Goal: Task Accomplishment & Management: Use online tool/utility

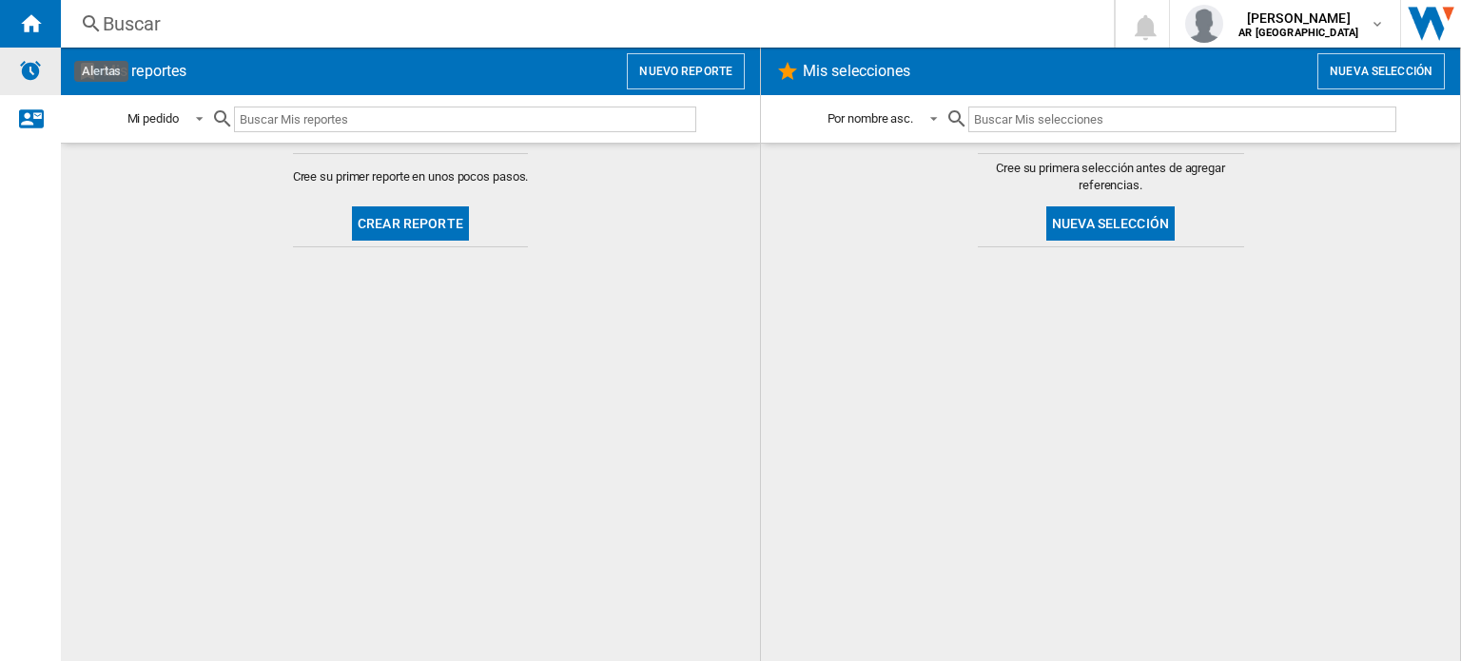
click at [27, 69] on img "Alertas" at bounding box center [30, 70] width 23 height 23
click at [36, 113] on ng-md-icon "Contáctanos" at bounding box center [30, 117] width 23 height 23
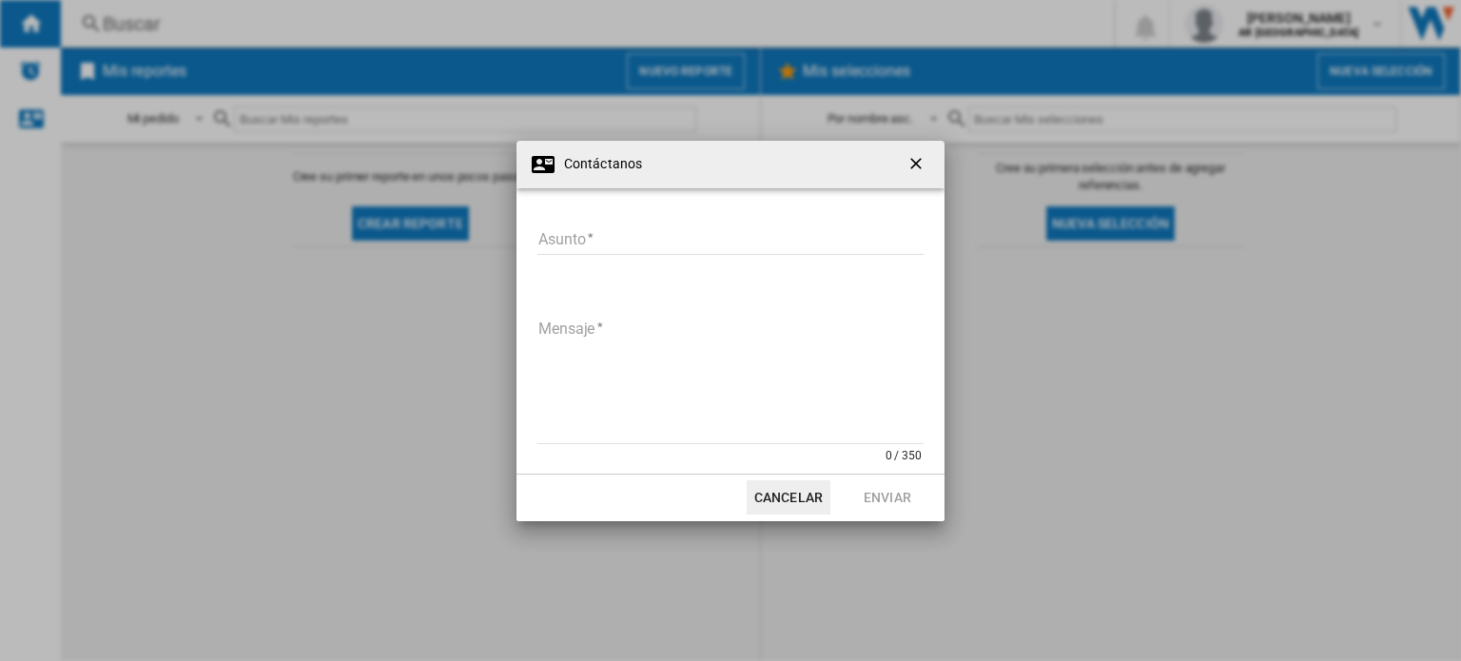
click at [921, 163] on ng-md-icon "getI18NText('BUTTONS.CLOSE_DIALOG')" at bounding box center [917, 165] width 23 height 23
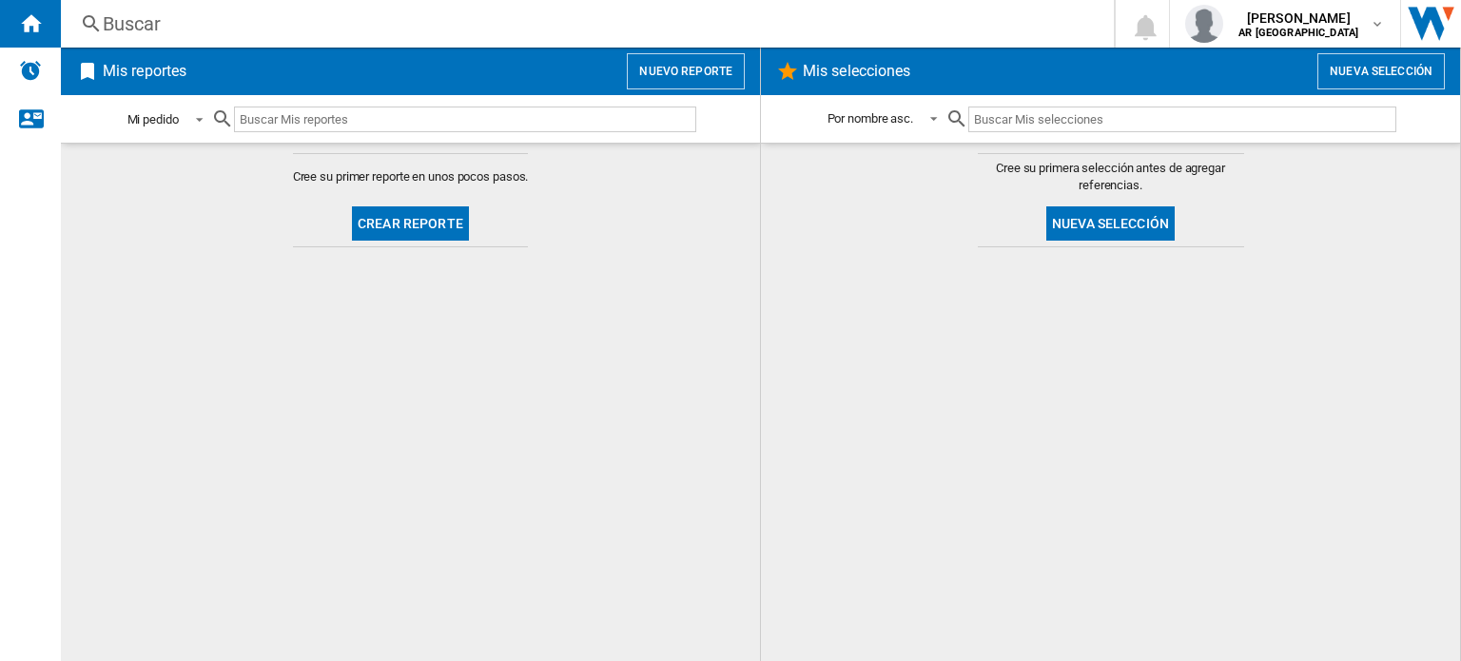
click at [199, 125] on span at bounding box center [194, 117] width 23 height 17
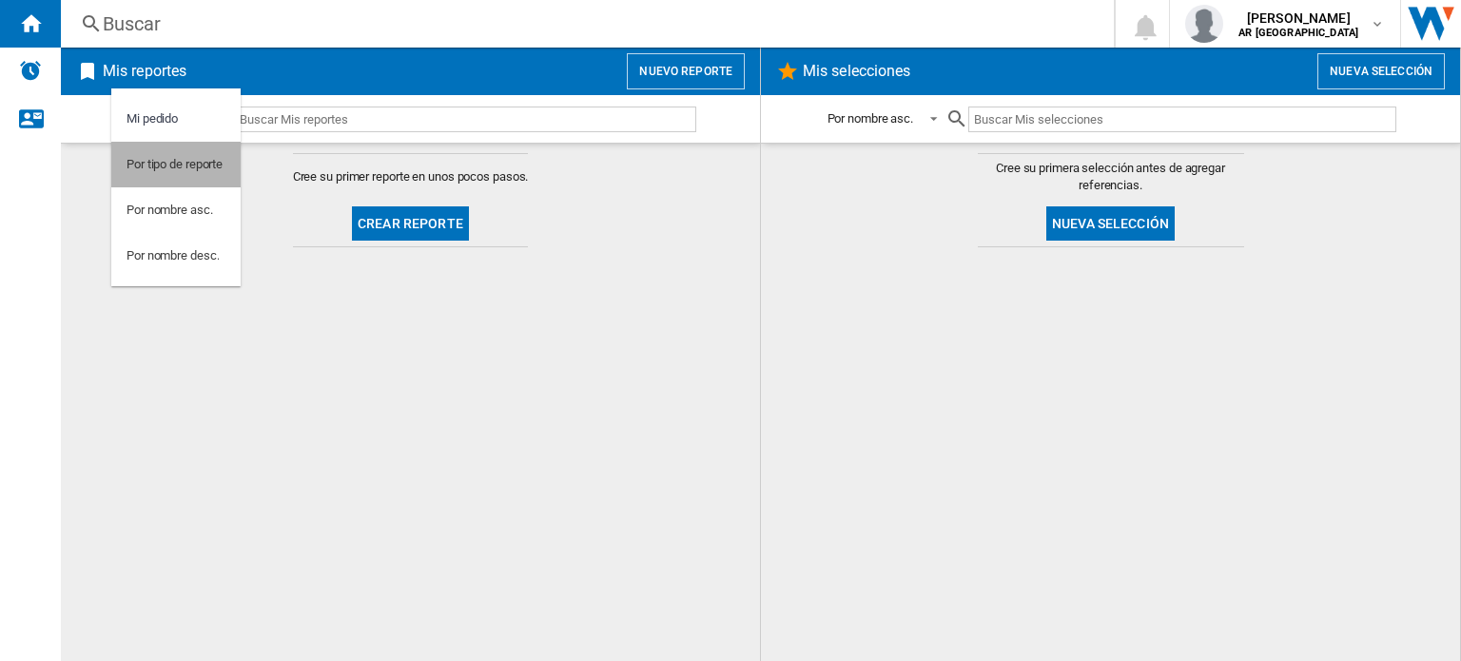
click at [169, 170] on div "Por tipo de reporte" at bounding box center [174, 164] width 96 height 17
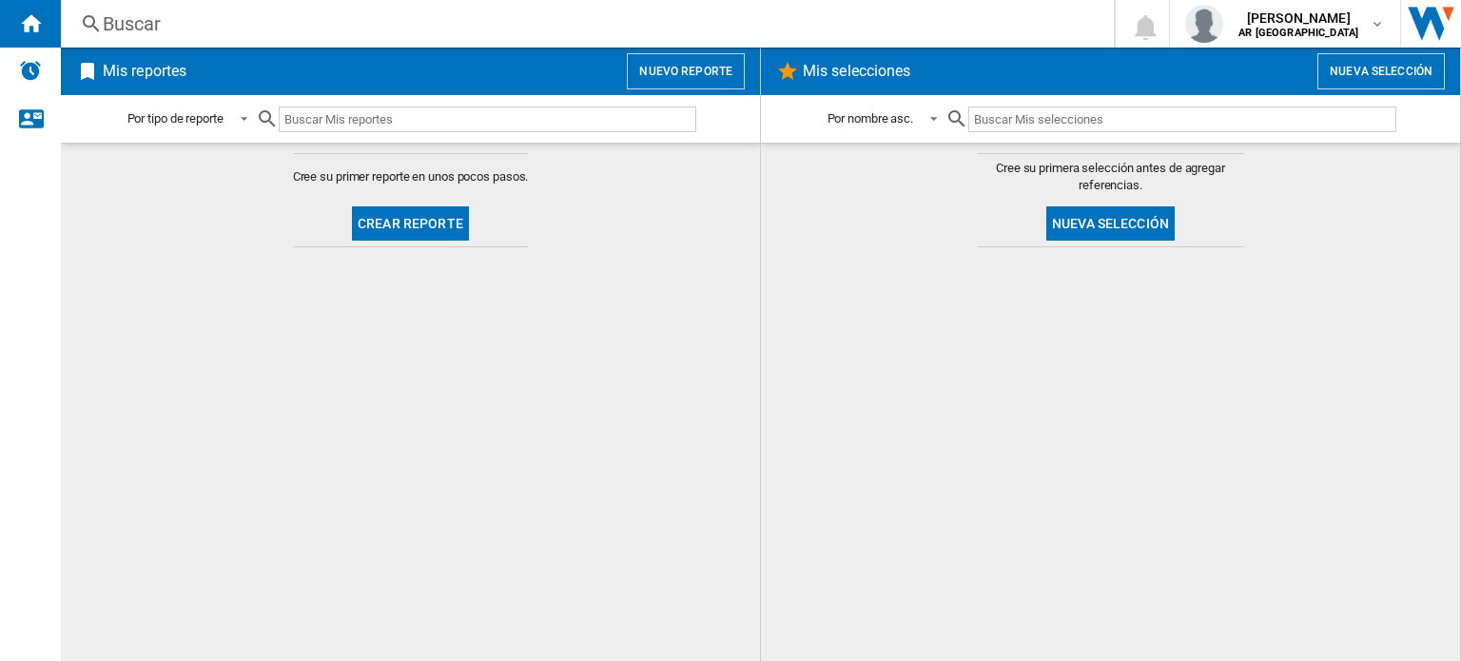
click at [272, 117] on md-icon at bounding box center [267, 118] width 23 height 23
click at [182, 125] on div "Por tipo de reporte" at bounding box center [175, 119] width 96 height 14
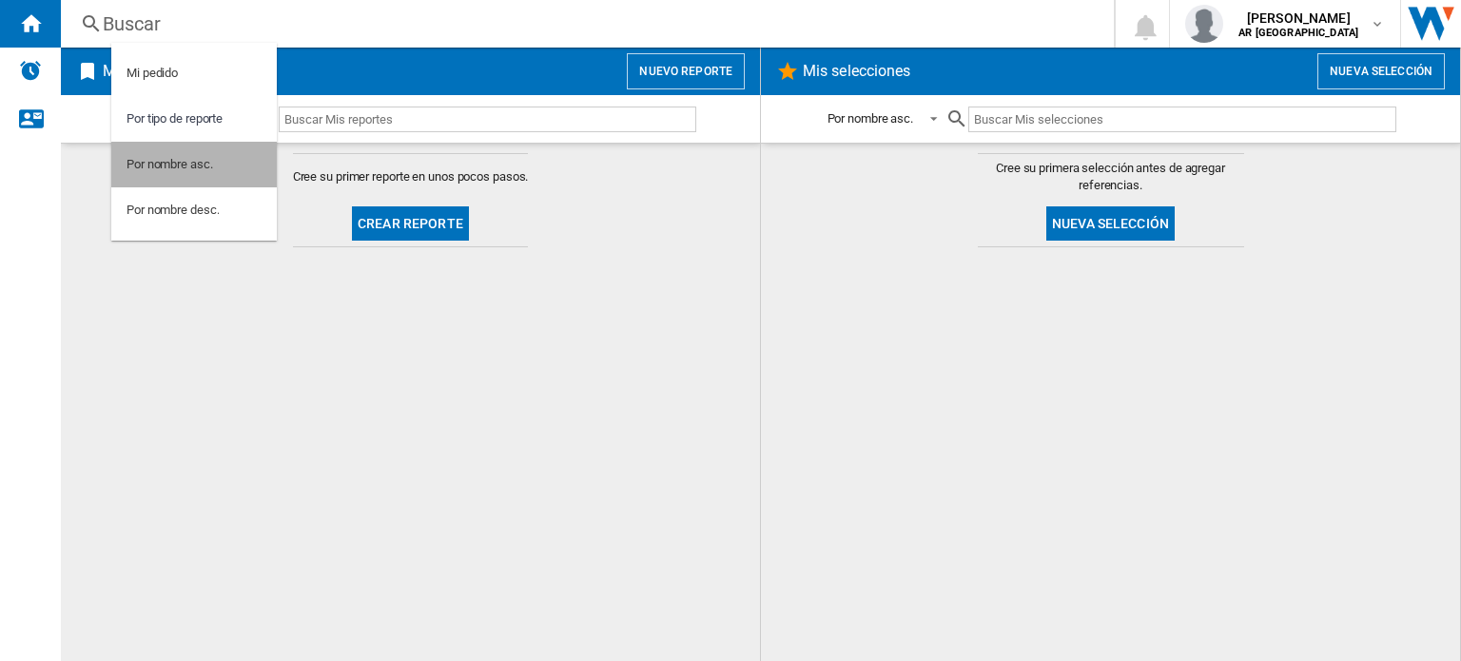
click at [182, 168] on div "Por nombre asc." at bounding box center [169, 164] width 87 height 17
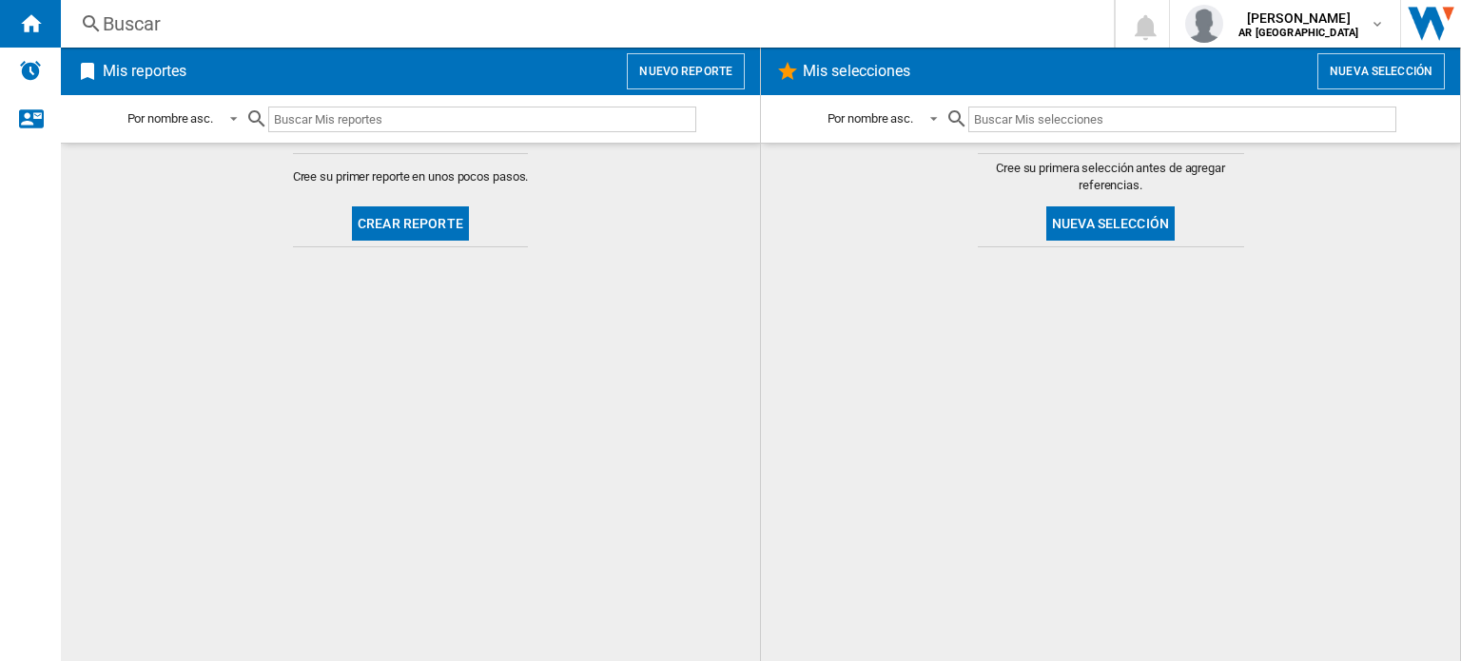
click at [133, 70] on h2 "Mis reportes" at bounding box center [144, 71] width 91 height 36
click at [1298, 23] on span "[PERSON_NAME]" at bounding box center [1298, 18] width 120 height 19
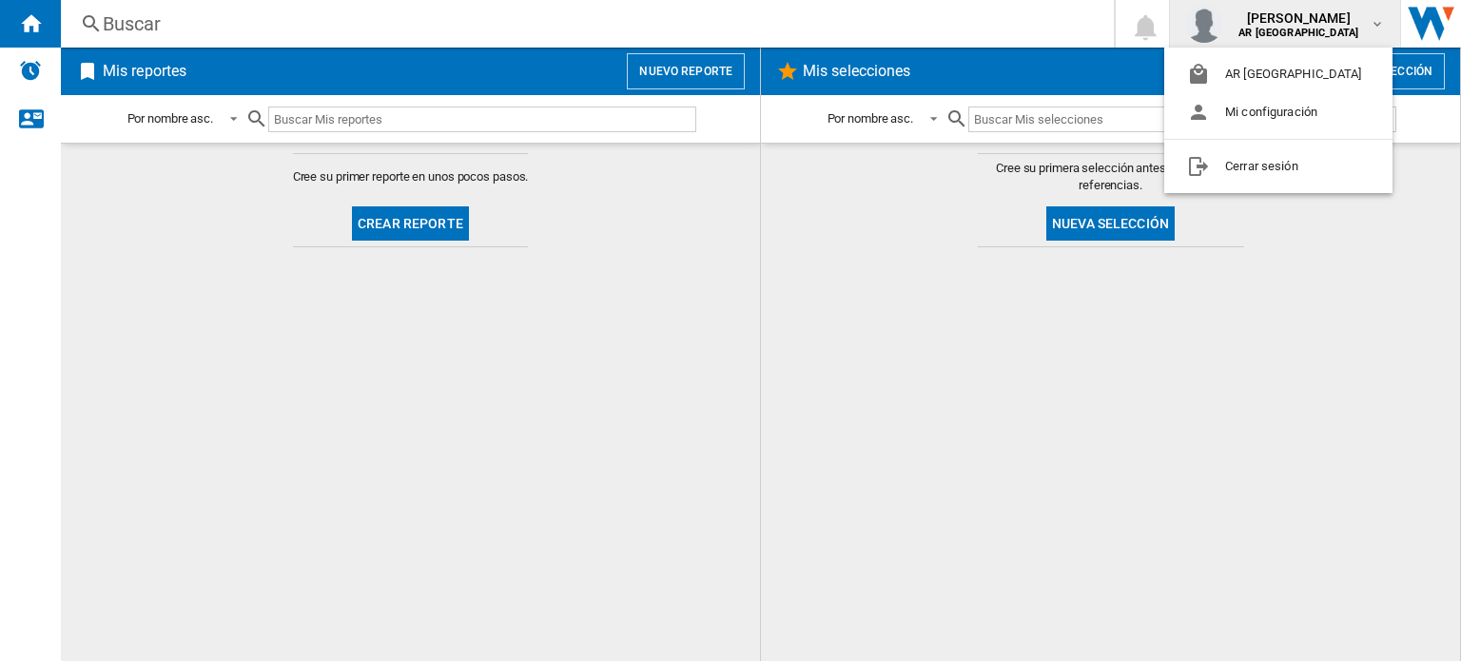
click at [671, 76] on md-backdrop at bounding box center [730, 330] width 1461 height 661
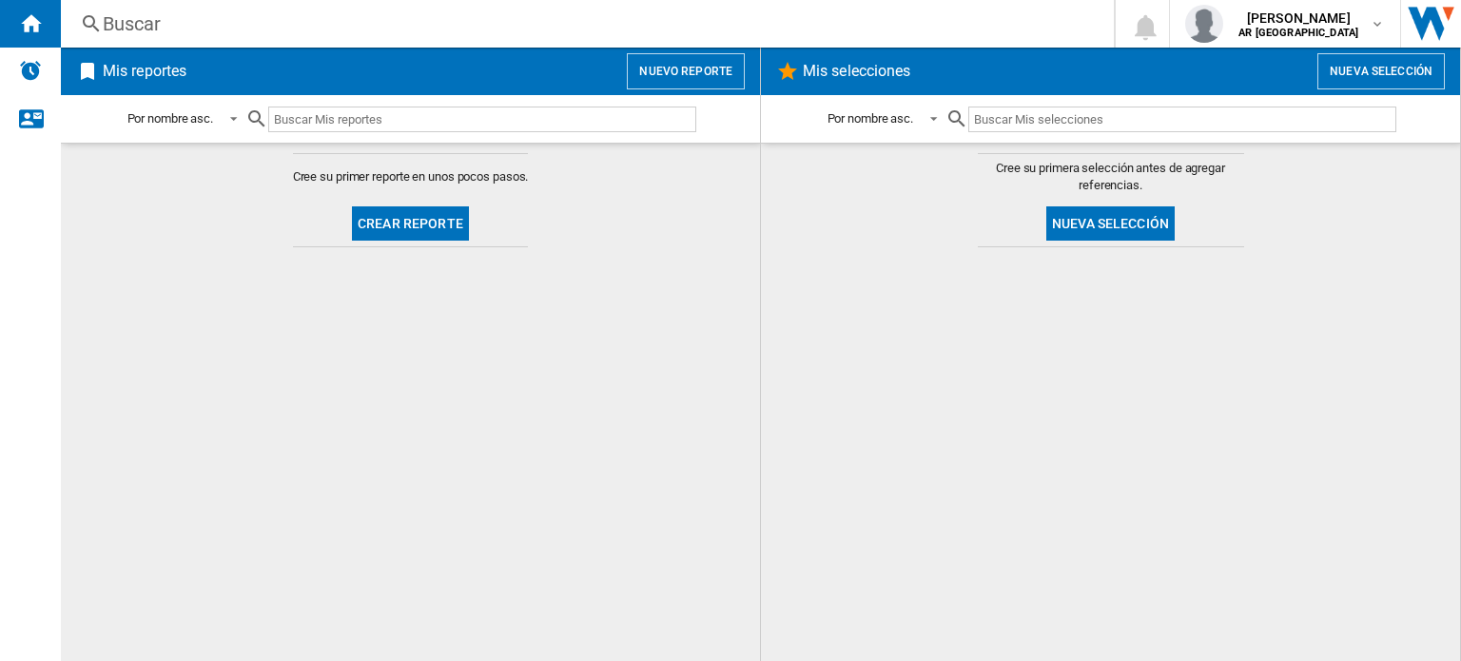
click at [671, 76] on button "Nuevo reporte" at bounding box center [686, 71] width 118 height 36
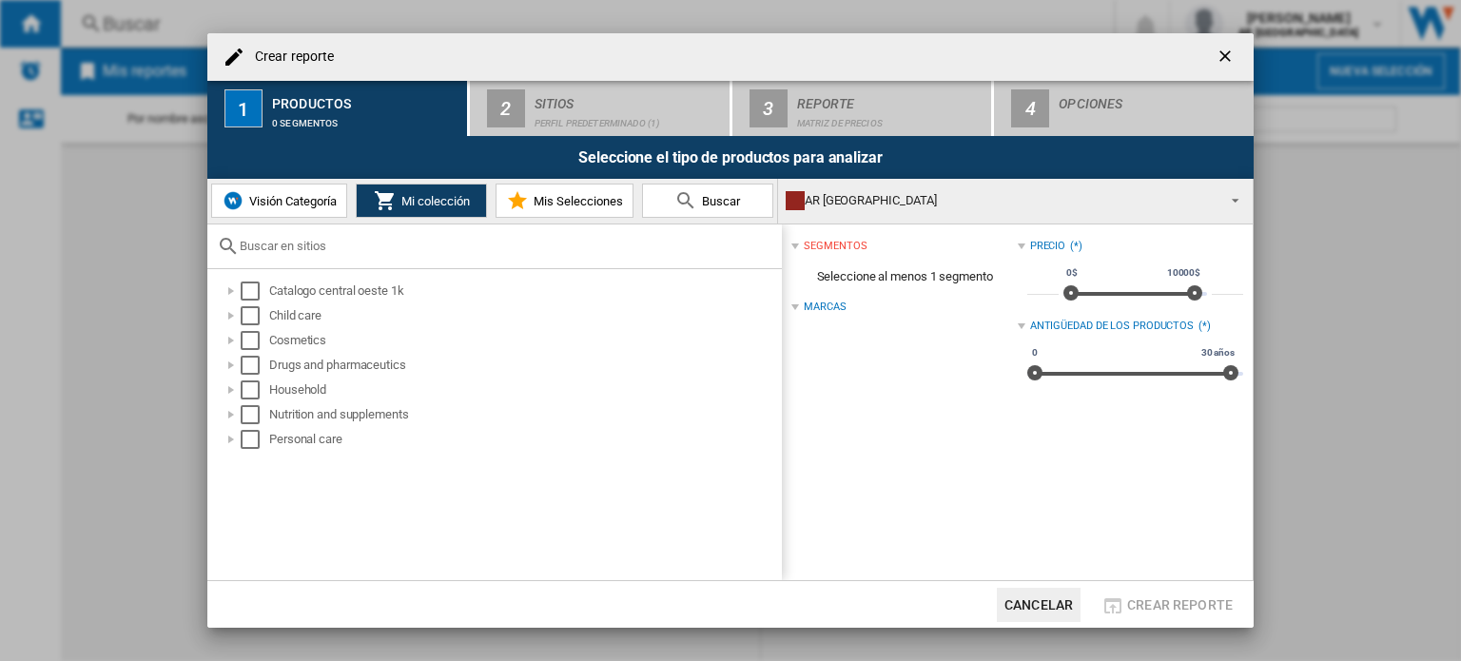
click at [284, 200] on span "Visión Categoría" at bounding box center [290, 201] width 92 height 14
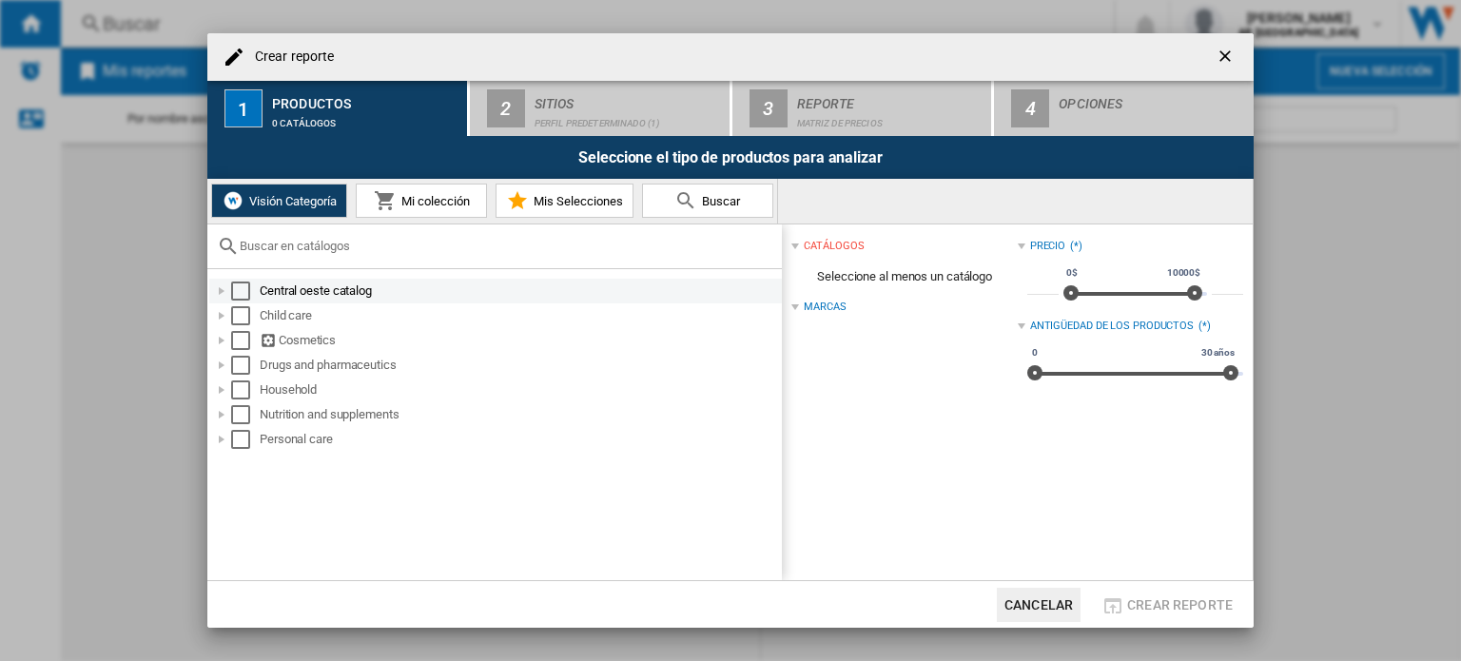
click at [223, 292] on div at bounding box center [221, 290] width 19 height 19
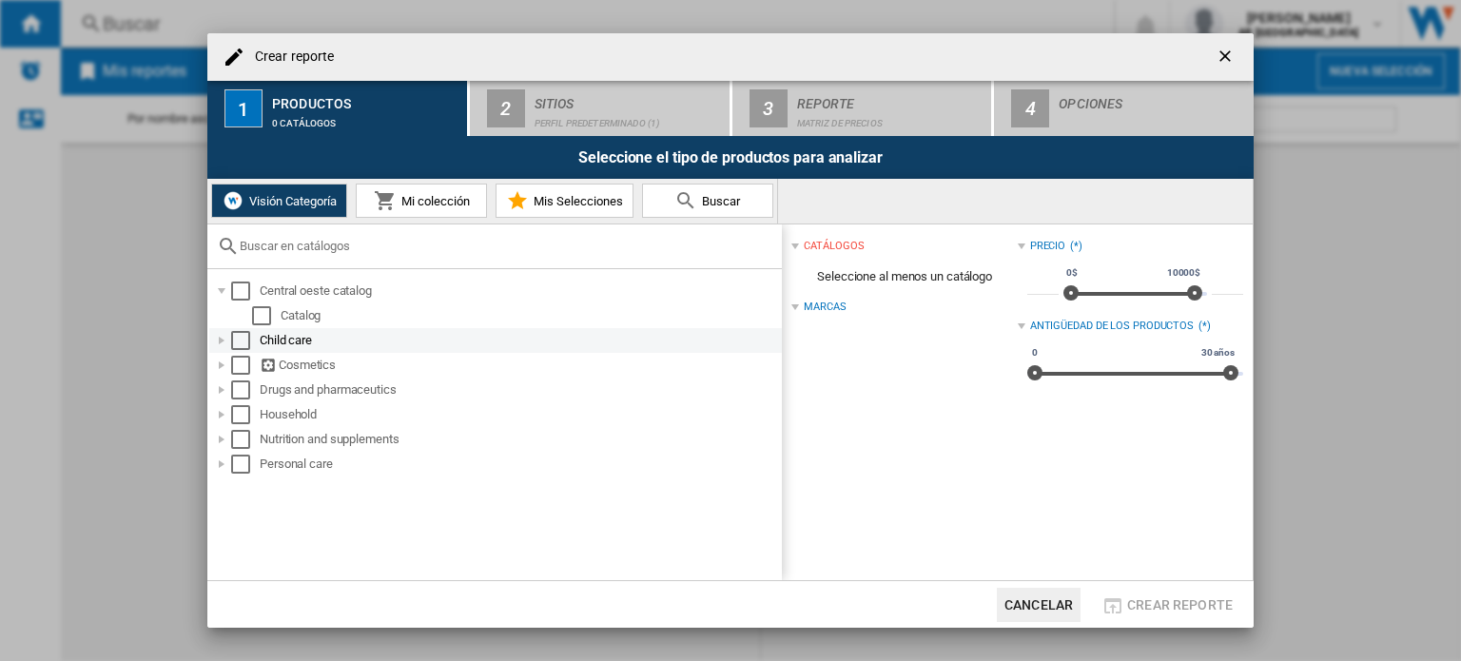
click at [225, 339] on div at bounding box center [221, 340] width 19 height 19
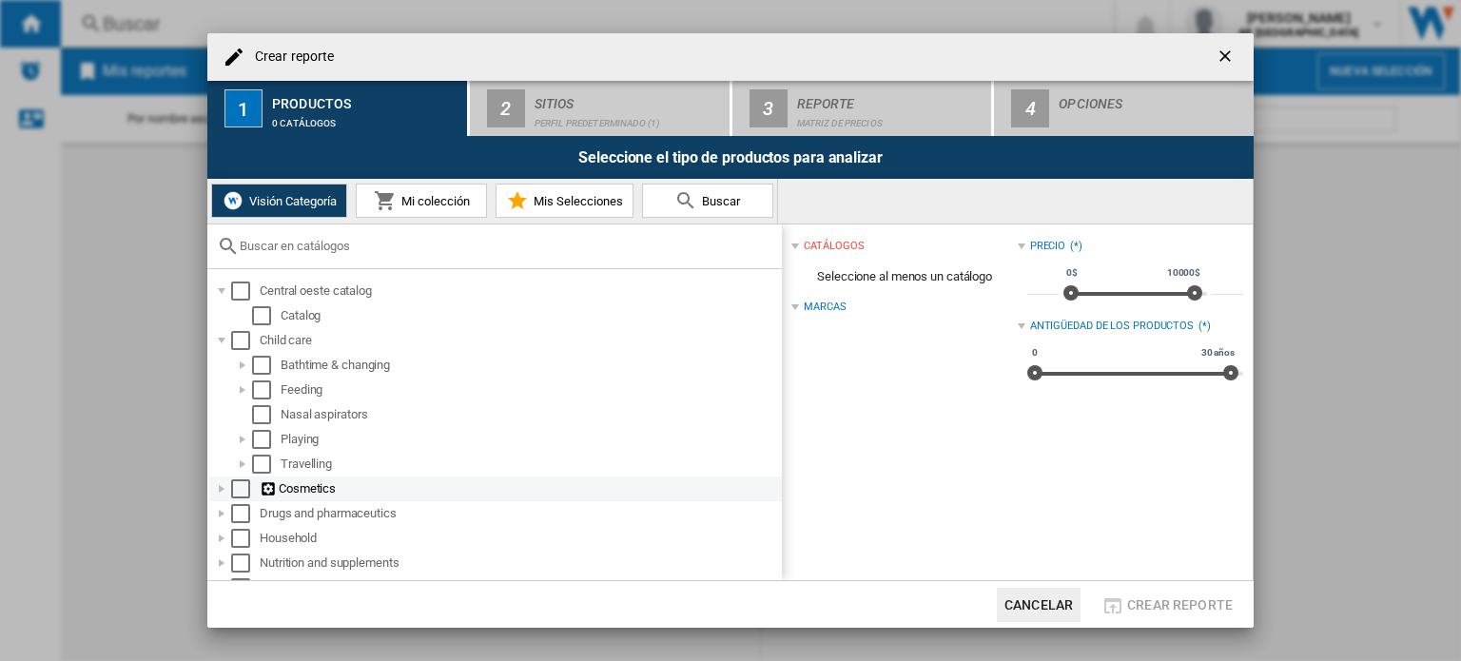
click at [223, 491] on div at bounding box center [221, 488] width 19 height 19
